Goal: Answer question/provide support

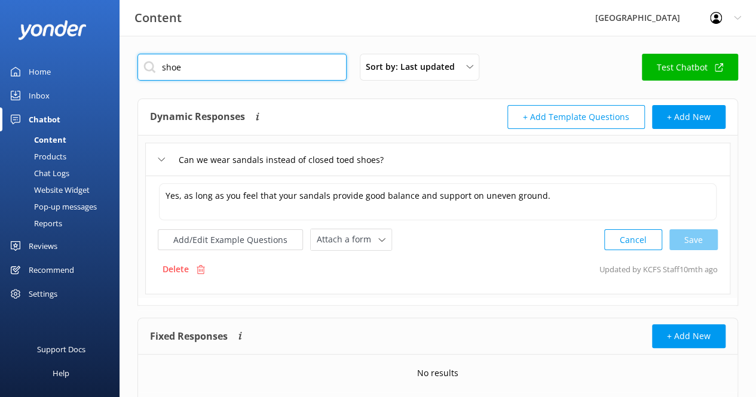
drag, startPoint x: 247, startPoint y: 69, endPoint x: 147, endPoint y: 63, distance: 100.6
click at [147, 63] on input "shoe" at bounding box center [241, 67] width 209 height 27
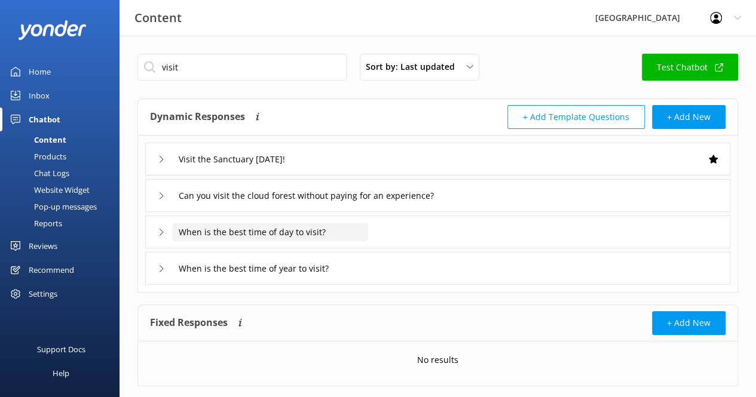
click at [245, 232] on input "When is the best time of day to visit?" at bounding box center [270, 232] width 196 height 18
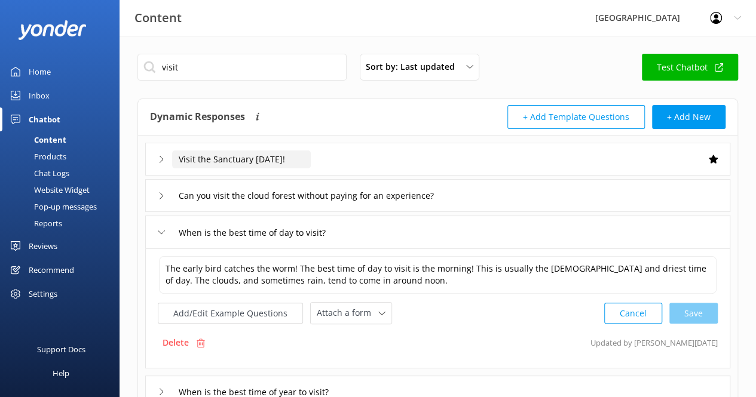
click at [226, 157] on input "Visit the Sanctuary [DATE]!" at bounding box center [241, 160] width 139 height 18
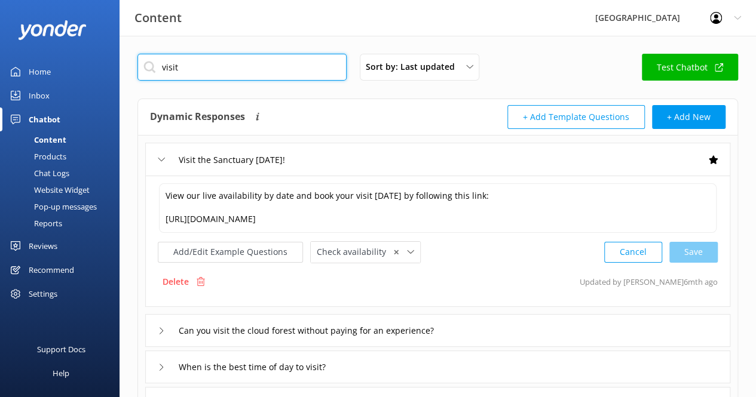
click at [224, 72] on input "visit" at bounding box center [241, 67] width 209 height 27
type input "v"
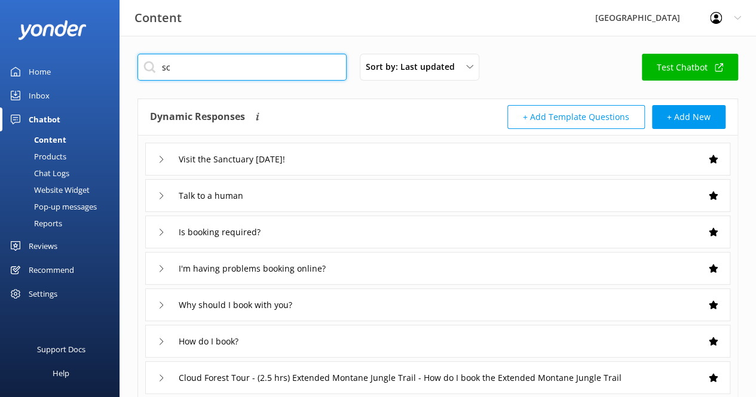
type input "s"
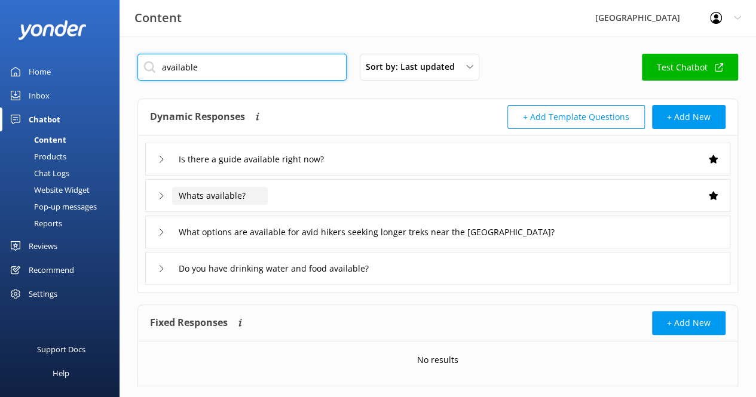
type input "available"
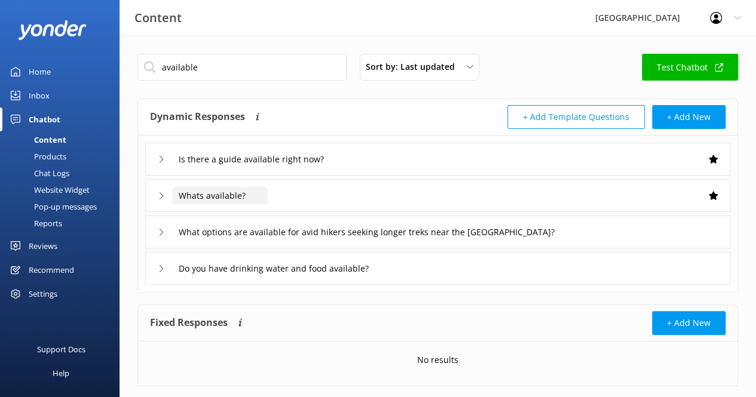
click at [250, 200] on input "Whats available?" at bounding box center [220, 196] width 96 height 18
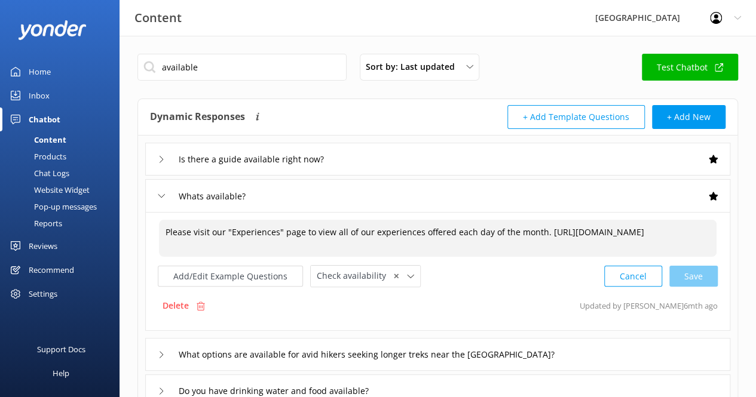
drag, startPoint x: 368, startPoint y: 244, endPoint x: 165, endPoint y: 235, distance: 203.3
click at [165, 235] on textarea "Please visit our "Experiences" page to view all of our experiences offered each…" at bounding box center [437, 238] width 557 height 37
